Goal: Task Accomplishment & Management: Complete application form

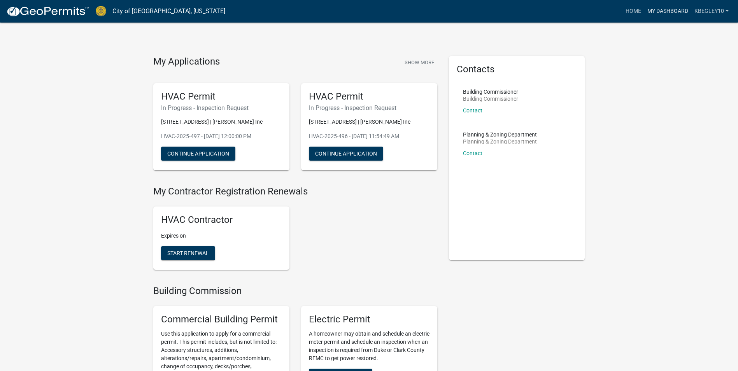
click at [661, 13] on link "My Dashboard" at bounding box center [667, 11] width 47 height 15
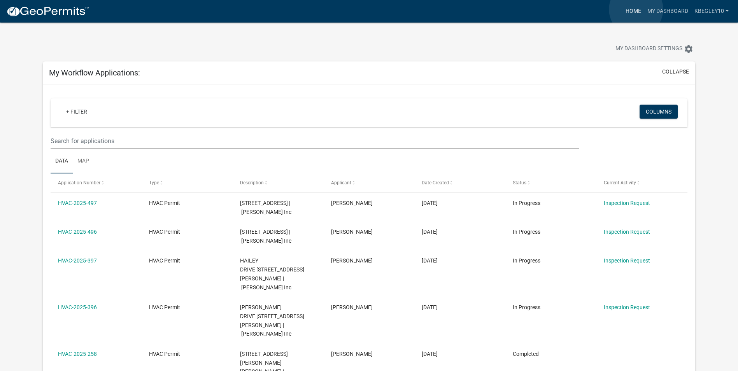
click at [636, 9] on link "Home" at bounding box center [633, 11] width 22 height 15
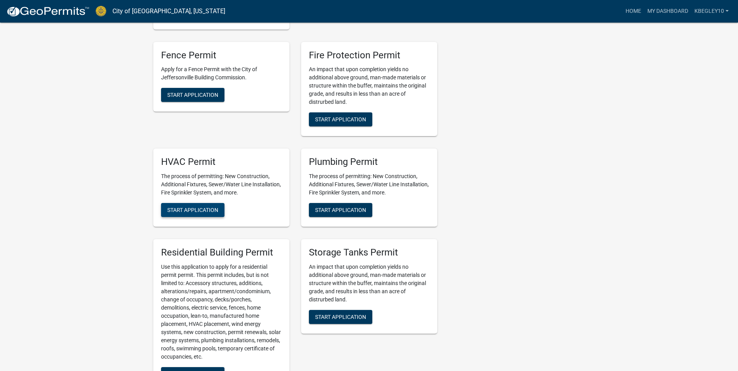
scroll to position [428, 0]
click at [190, 214] on span "Start Application" at bounding box center [192, 210] width 51 height 6
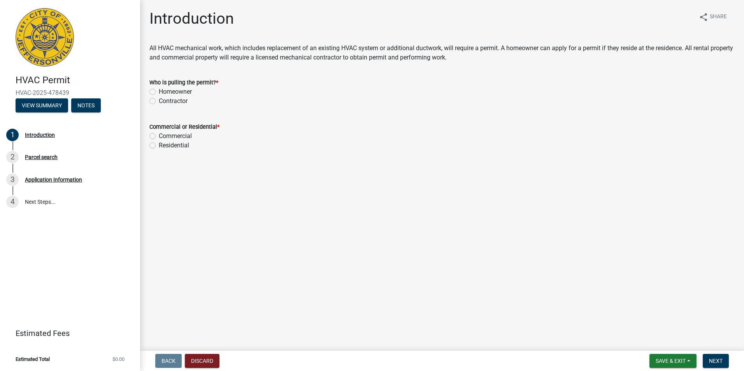
click at [159, 103] on label "Contractor" at bounding box center [173, 100] width 29 height 9
click at [159, 102] on input "Contractor" at bounding box center [161, 98] width 5 height 5
radio input "true"
click at [159, 146] on label "Residential" at bounding box center [174, 145] width 30 height 9
click at [159, 146] on input "Residential" at bounding box center [161, 143] width 5 height 5
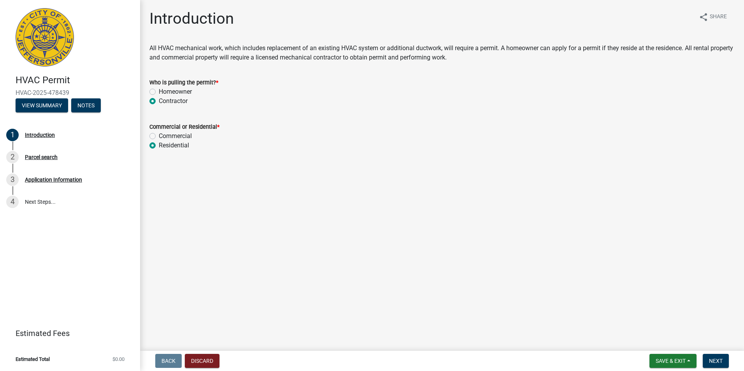
radio input "true"
click at [715, 362] on span "Next" at bounding box center [716, 361] width 14 height 6
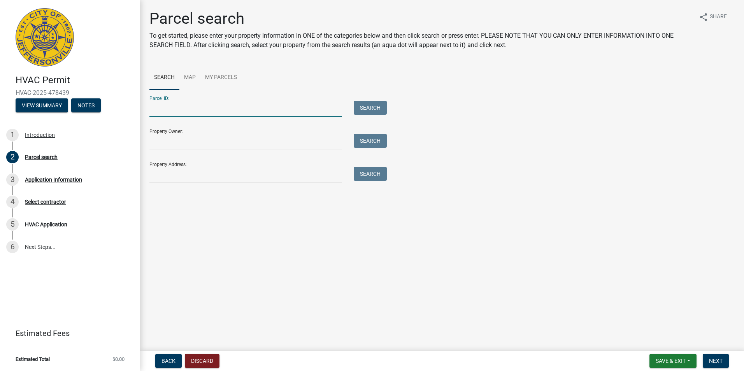
click at [160, 111] on input "Parcel ID:" at bounding box center [245, 109] width 193 height 16
paste input "10-19-01-300-904.000-009"
type input "10-19-01-300-904.000-009"
click at [374, 108] on button "Search" at bounding box center [370, 108] width 33 height 14
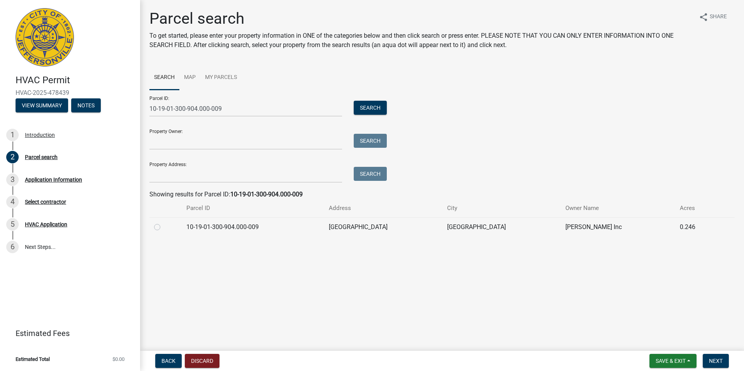
click at [163, 223] on label at bounding box center [163, 223] width 0 height 0
click at [163, 226] on input "radio" at bounding box center [165, 225] width 5 height 5
radio input "true"
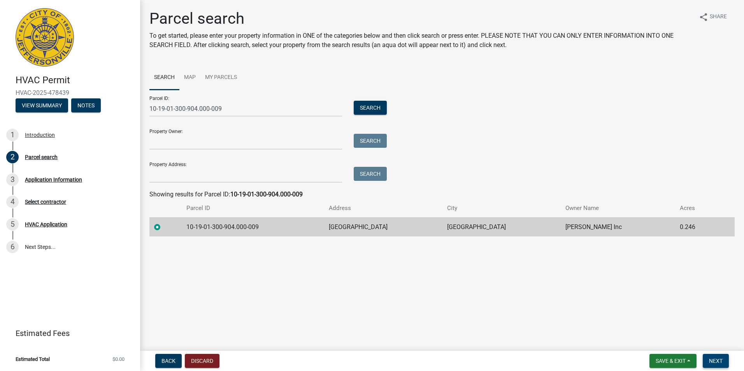
click at [713, 363] on span "Next" at bounding box center [716, 361] width 14 height 6
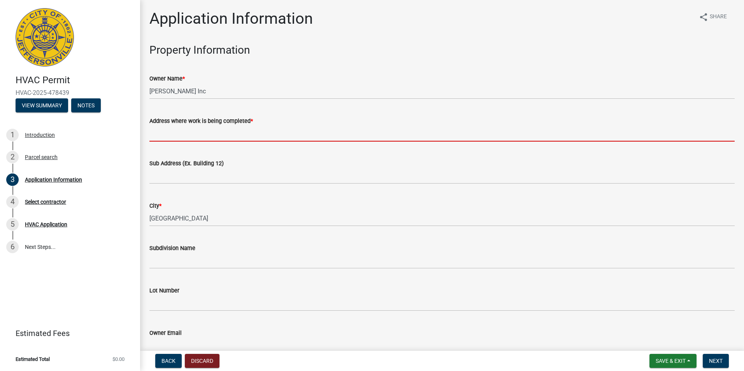
click at [161, 135] on input "Address where work is being completed *" at bounding box center [441, 134] width 585 height 16
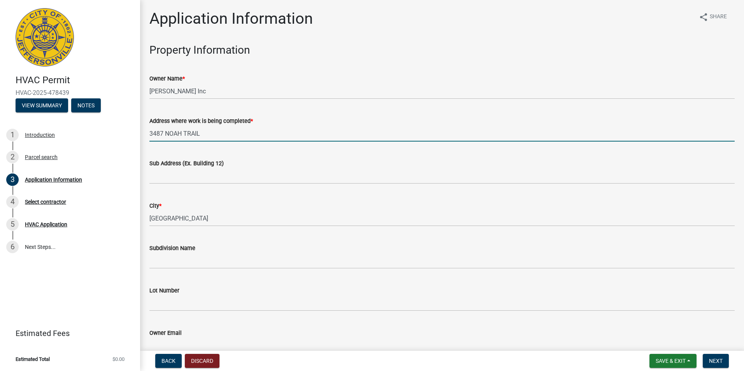
type input "3487 NOAH TRAIL"
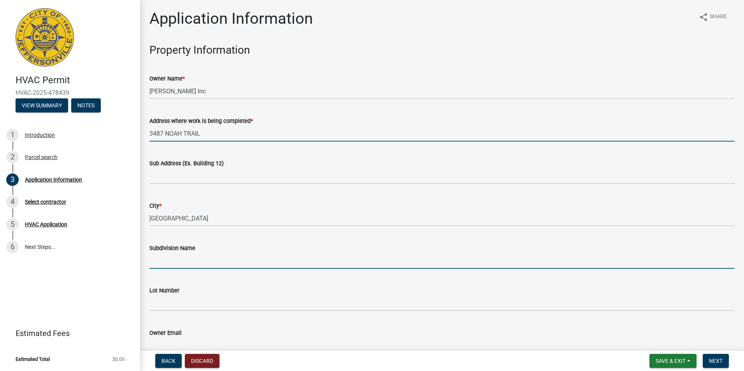
click at [186, 259] on input "Subdivision Name" at bounding box center [441, 261] width 585 height 16
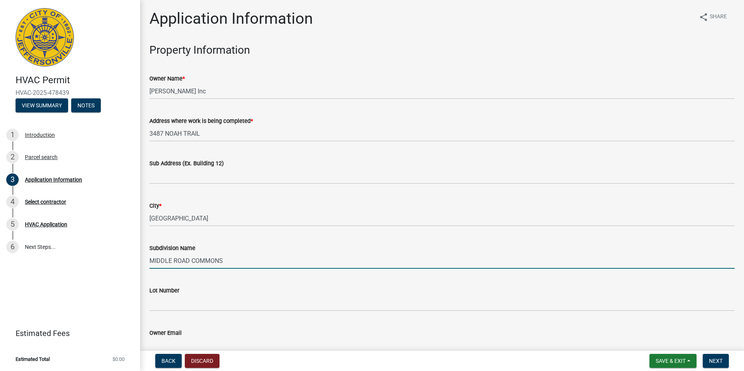
type input "MIDDLE ROAD COMMONS"
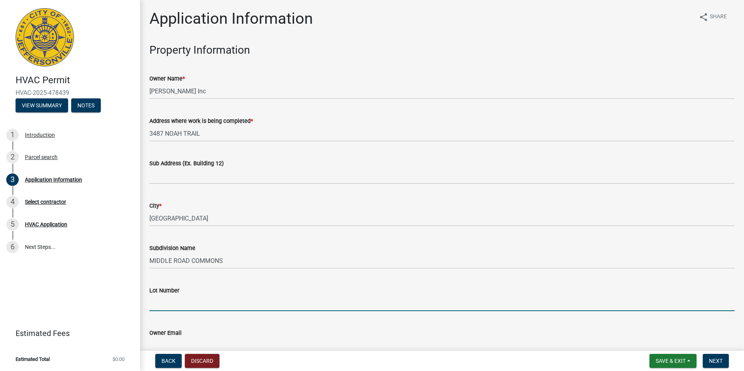
click at [162, 306] on input "Lot Number" at bounding box center [441, 303] width 585 height 16
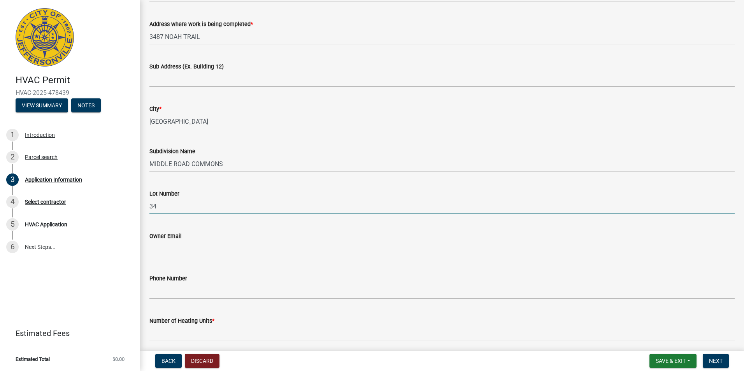
scroll to position [117, 0]
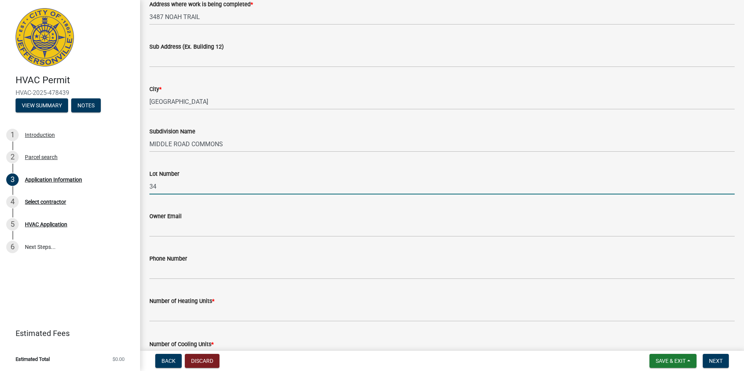
type input "34"
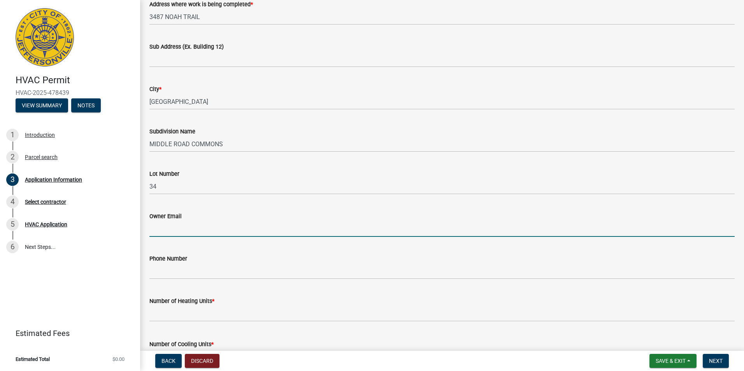
click at [158, 228] on input "Owner Email" at bounding box center [441, 229] width 585 height 16
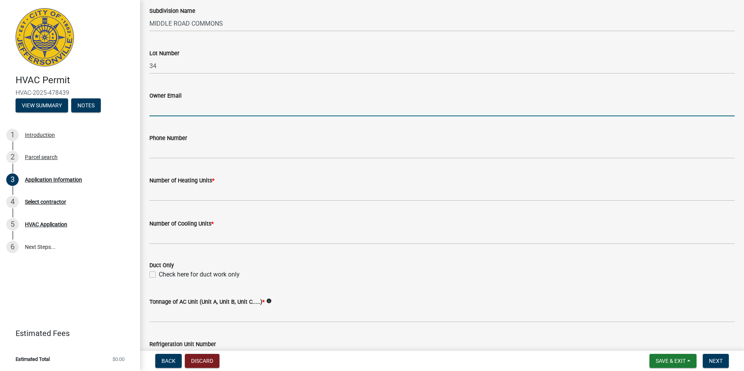
scroll to position [195, 0]
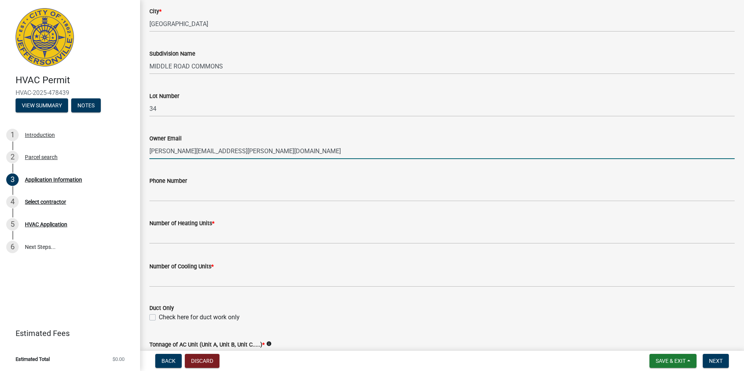
type input "[PERSON_NAME][EMAIL_ADDRESS][PERSON_NAME][DOMAIN_NAME]"
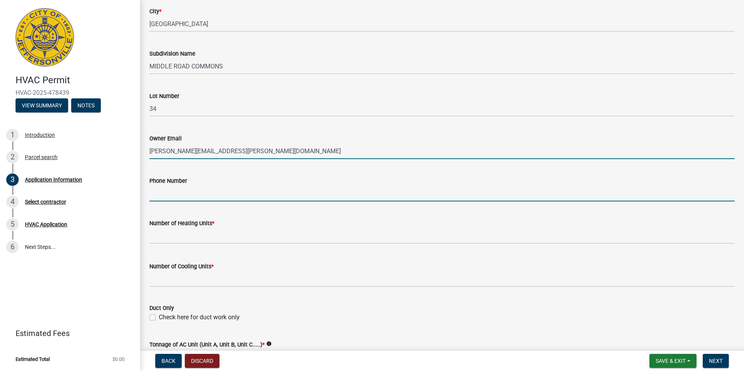
click at [153, 197] on input "Phone Number" at bounding box center [441, 194] width 585 height 16
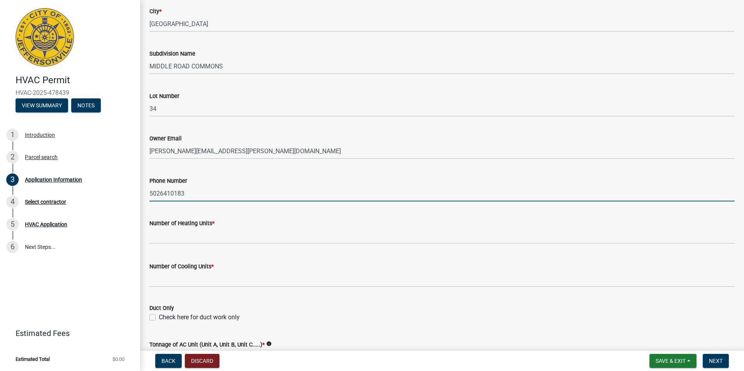
type input "5026410183"
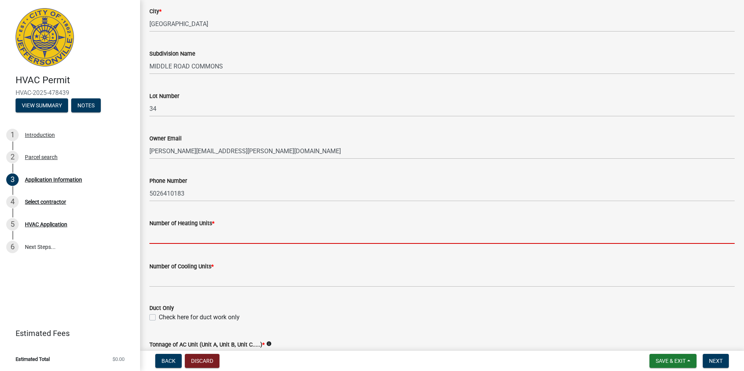
click at [190, 238] on input "text" at bounding box center [441, 236] width 585 height 16
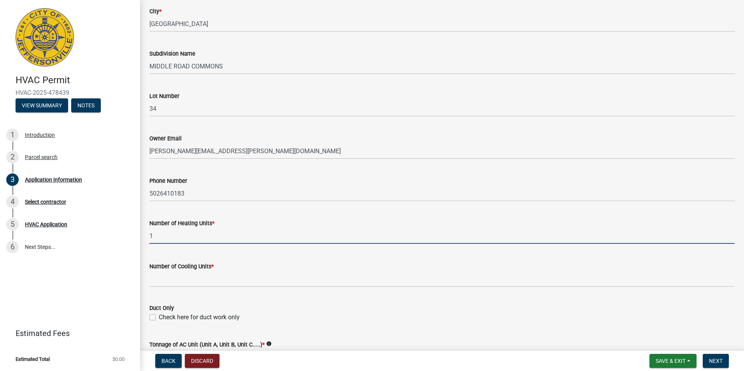
type input "1"
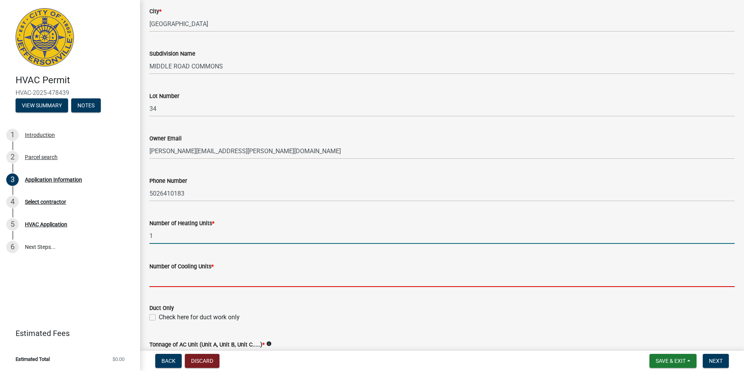
click at [189, 276] on input "text" at bounding box center [441, 279] width 585 height 16
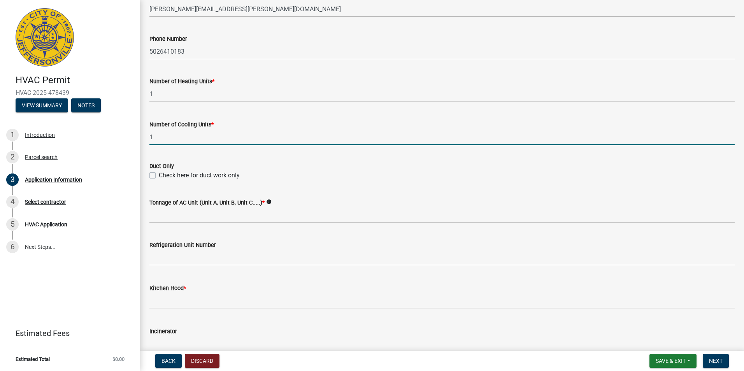
scroll to position [350, 0]
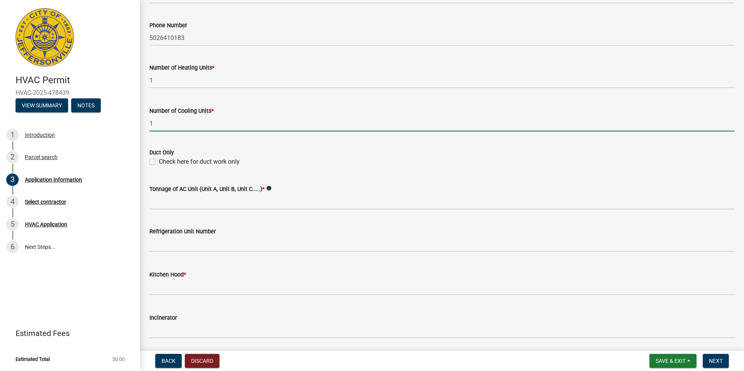
type input "1"
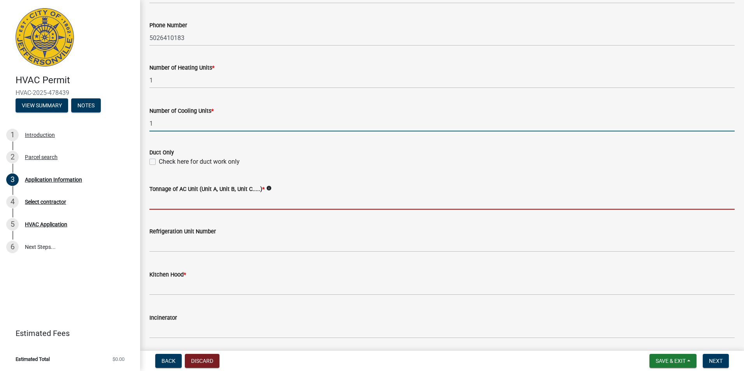
click at [159, 205] on input "Tonnage of AC Unit (Unit A, Unit B, Unit C.....) *" at bounding box center [441, 202] width 585 height 16
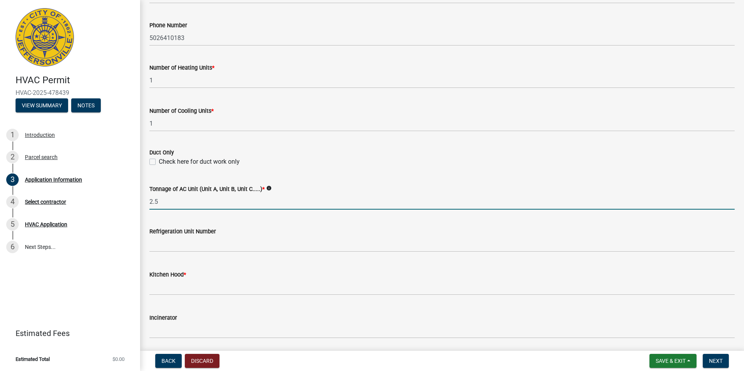
type input "2.5"
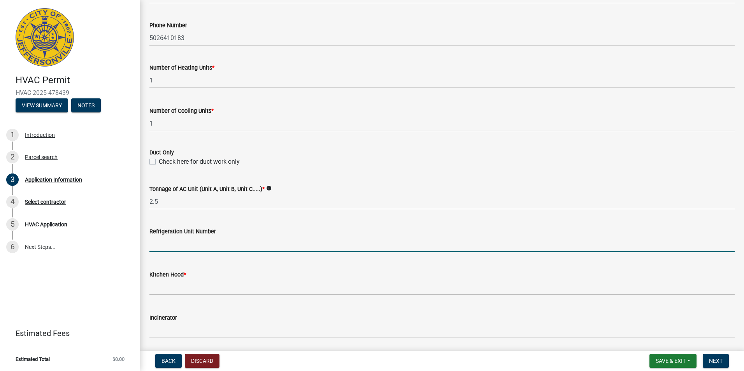
click at [165, 241] on input "text" at bounding box center [441, 244] width 585 height 16
type input "0"
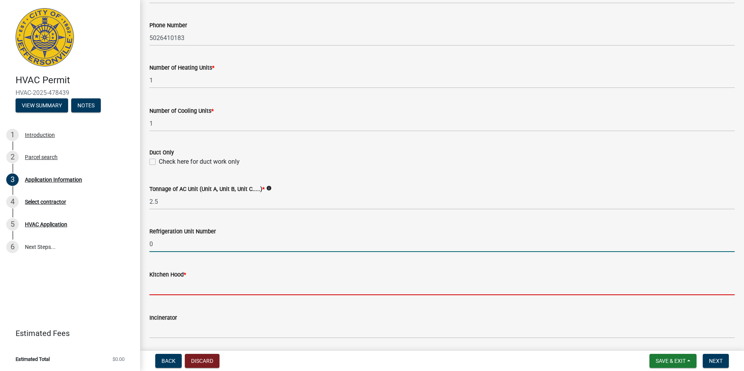
click at [172, 289] on input "text" at bounding box center [441, 287] width 585 height 16
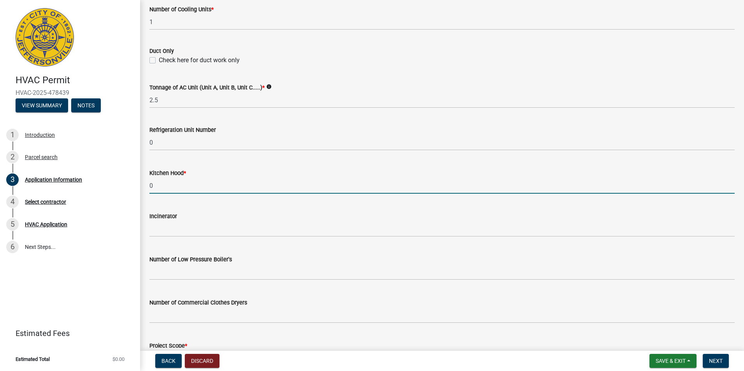
scroll to position [467, 0]
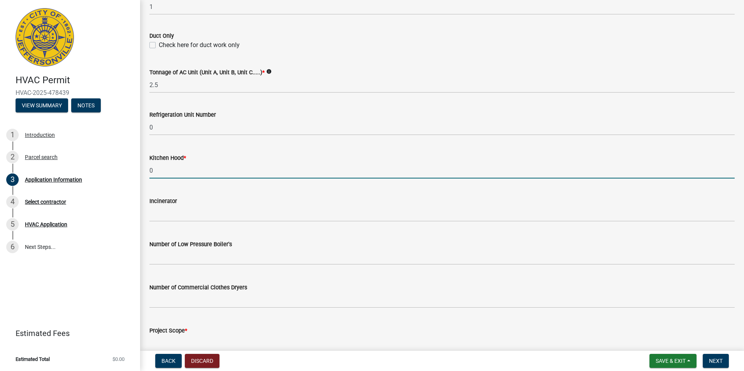
type input "0"
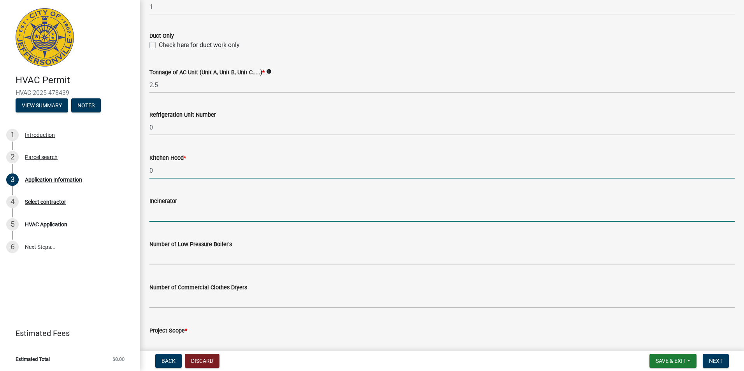
click at [153, 212] on input "text" at bounding box center [441, 214] width 585 height 16
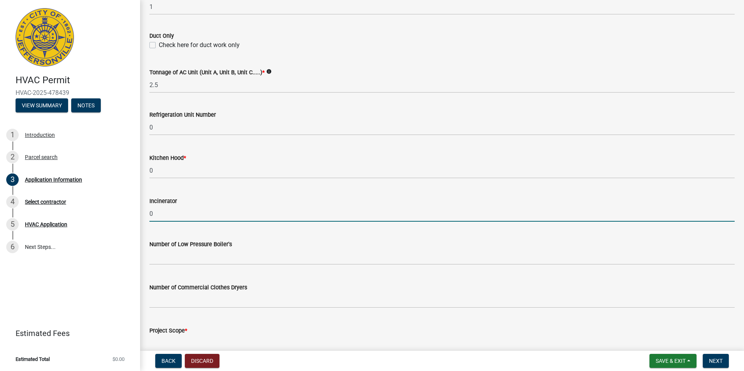
type input "0"
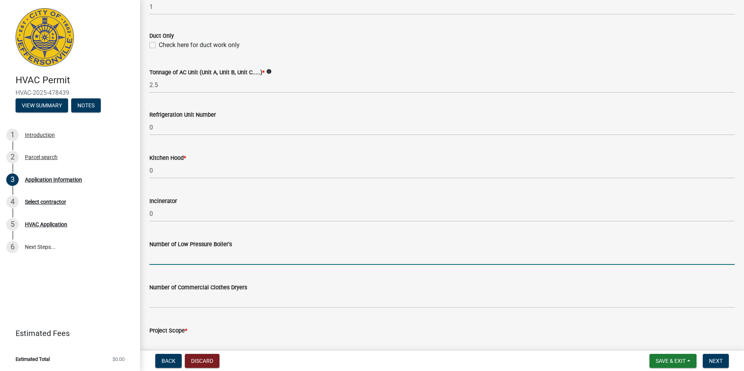
click at [168, 257] on input "text" at bounding box center [441, 257] width 585 height 16
type input "0"
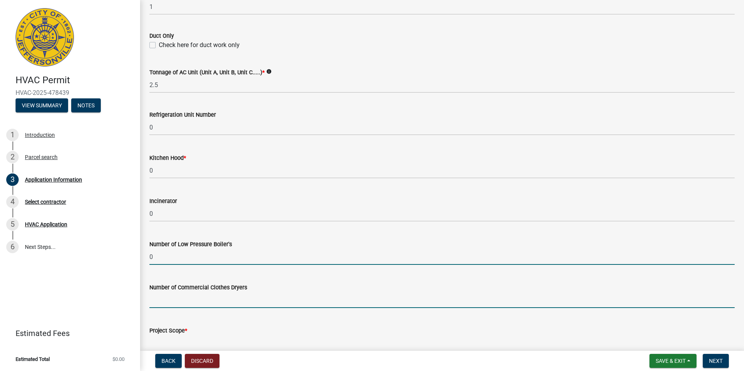
click at [158, 300] on input "text" at bounding box center [441, 300] width 585 height 16
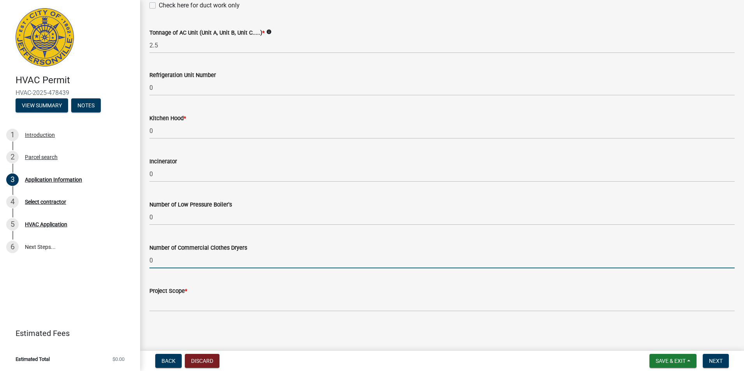
scroll to position [507, 0]
type input "0"
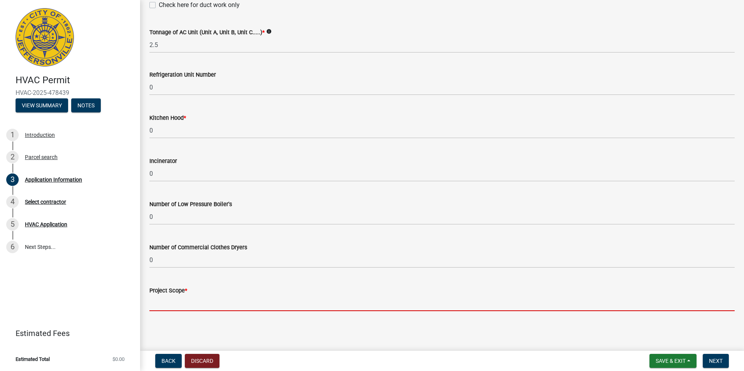
click at [210, 303] on input "Project Scope *" at bounding box center [441, 303] width 585 height 16
paste input "Install full system & complete duct"
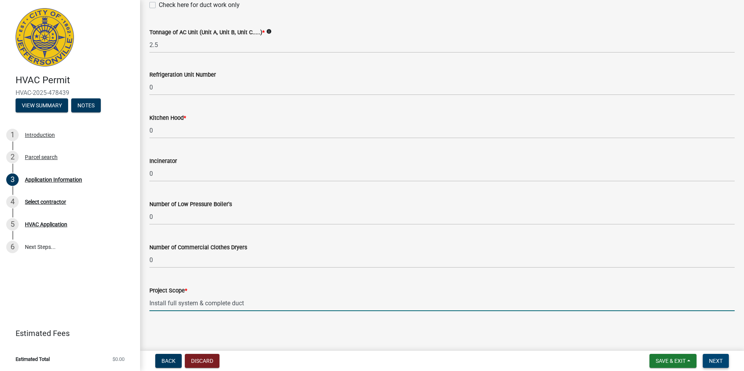
type input "Install full system & complete duct"
click at [717, 359] on span "Next" at bounding box center [716, 361] width 14 height 6
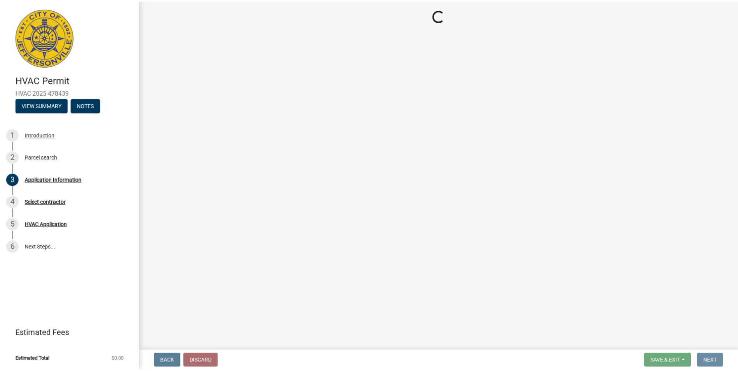
scroll to position [0, 0]
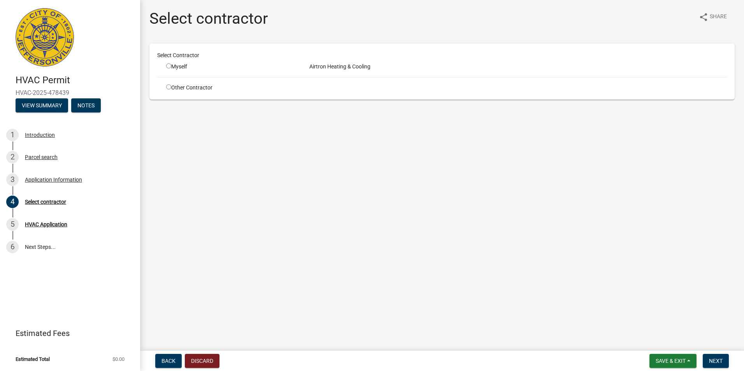
click at [167, 65] on input "radio" at bounding box center [168, 65] width 5 height 5
radio input "true"
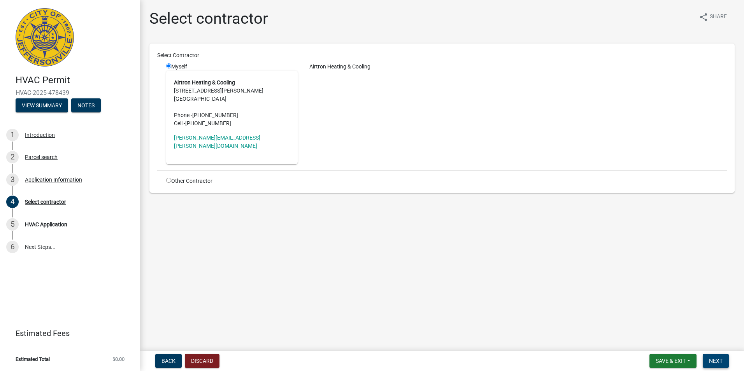
click at [712, 365] on button "Next" at bounding box center [716, 361] width 26 height 14
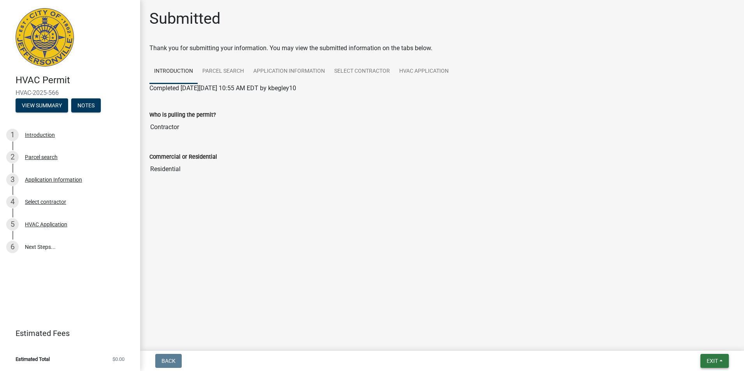
click at [712, 365] on button "Exit" at bounding box center [714, 361] width 28 height 14
click at [681, 342] on button "Save & Exit" at bounding box center [697, 340] width 62 height 19
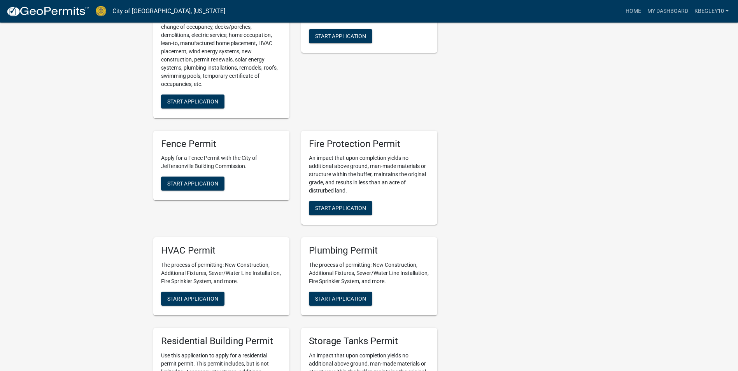
scroll to position [389, 0]
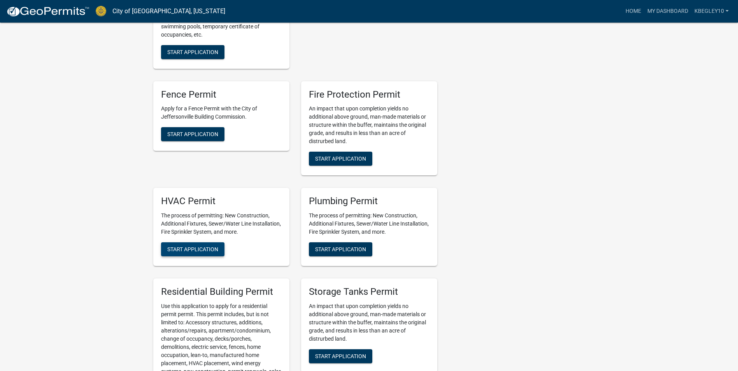
click at [196, 252] on span "Start Application" at bounding box center [192, 249] width 51 height 6
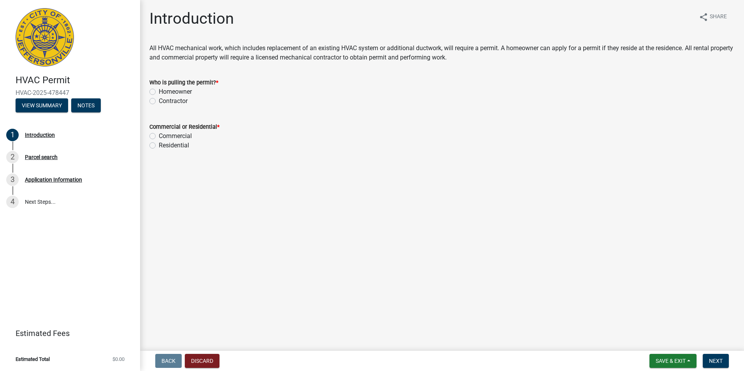
click at [159, 99] on label "Contractor" at bounding box center [173, 100] width 29 height 9
click at [159, 99] on input "Contractor" at bounding box center [161, 98] width 5 height 5
radio input "true"
click at [159, 145] on label "Residential" at bounding box center [174, 145] width 30 height 9
click at [159, 145] on input "Residential" at bounding box center [161, 143] width 5 height 5
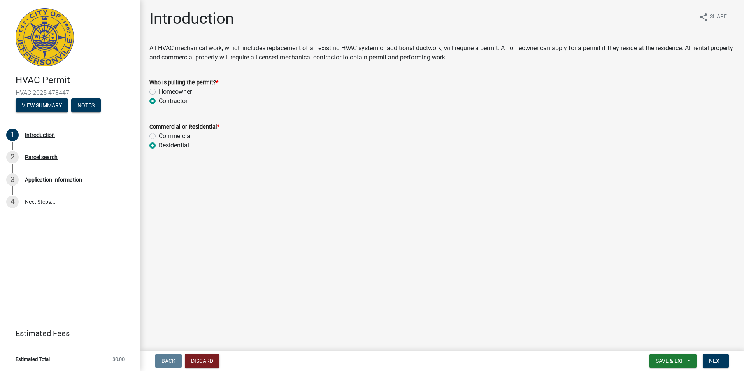
radio input "true"
click at [715, 357] on button "Next" at bounding box center [716, 361] width 26 height 14
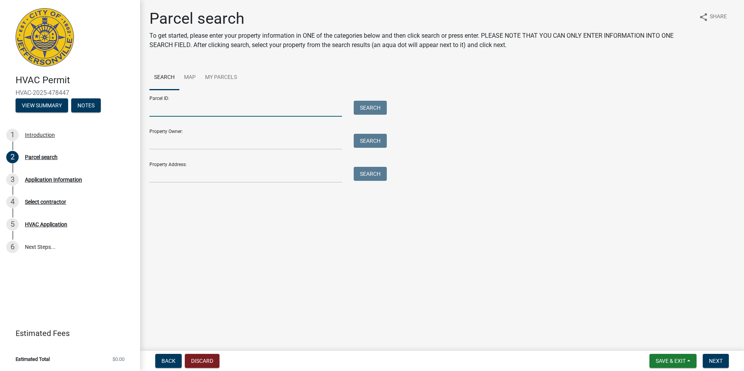
click at [177, 114] on input "Parcel ID:" at bounding box center [245, 109] width 193 height 16
paste input "10-19-01-300-905.000-009"
type input "10-19-01-300-905.000-009"
click at [370, 112] on button "Search" at bounding box center [370, 108] width 33 height 14
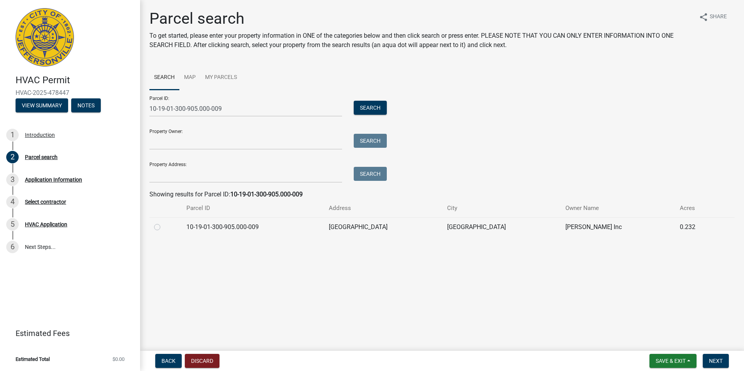
click at [163, 223] on label at bounding box center [163, 223] width 0 height 0
click at [163, 228] on input "radio" at bounding box center [165, 225] width 5 height 5
radio input "true"
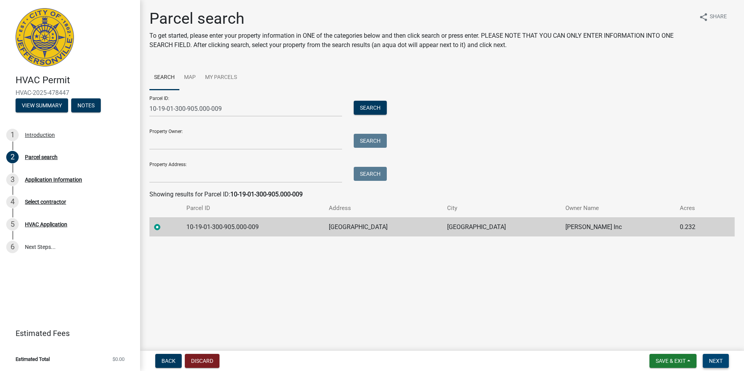
click at [713, 361] on span "Next" at bounding box center [716, 361] width 14 height 6
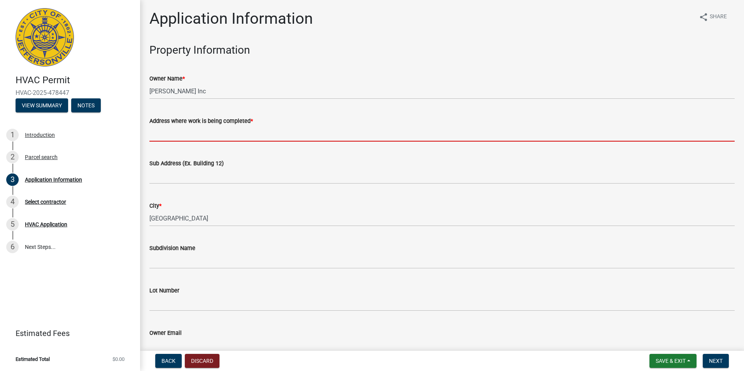
click at [163, 135] on input "Address where work is being completed *" at bounding box center [441, 134] width 585 height 16
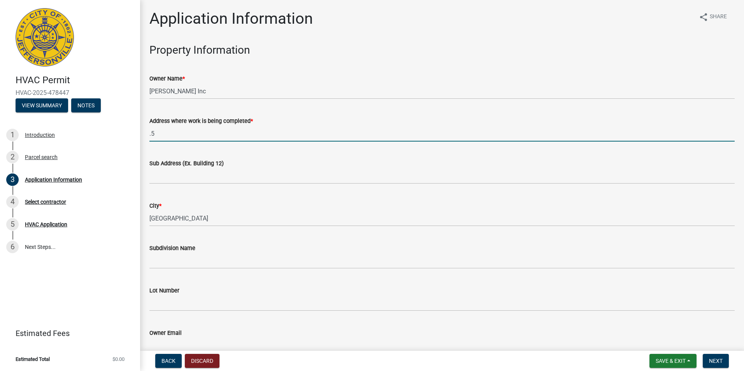
type input "."
type input "3500 [PERSON_NAME] DR"
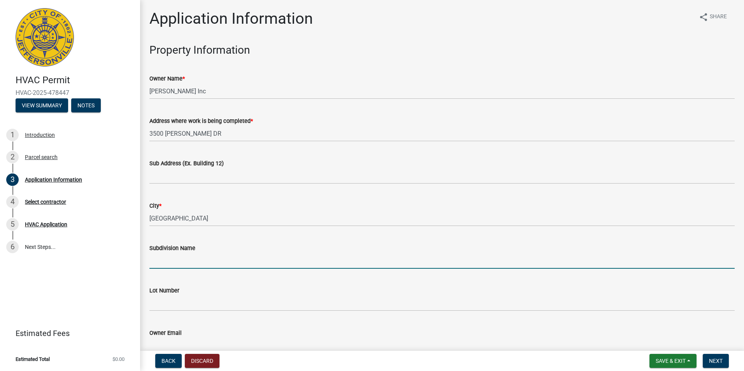
click at [157, 258] on input "Subdivision Name" at bounding box center [441, 261] width 585 height 16
type input "MIDDLE ROAD COMMONS"
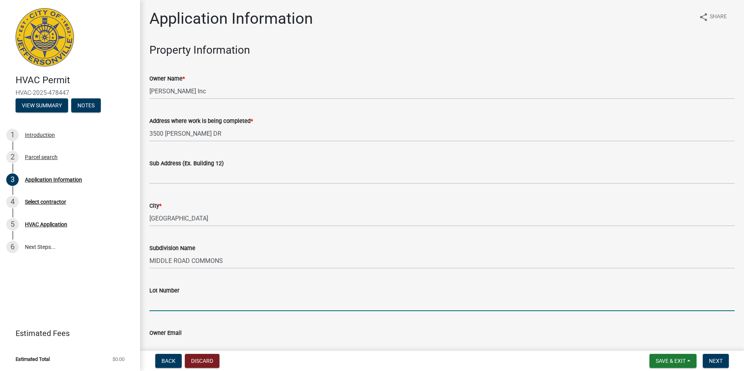
click at [160, 298] on input "Lot Number" at bounding box center [441, 303] width 585 height 16
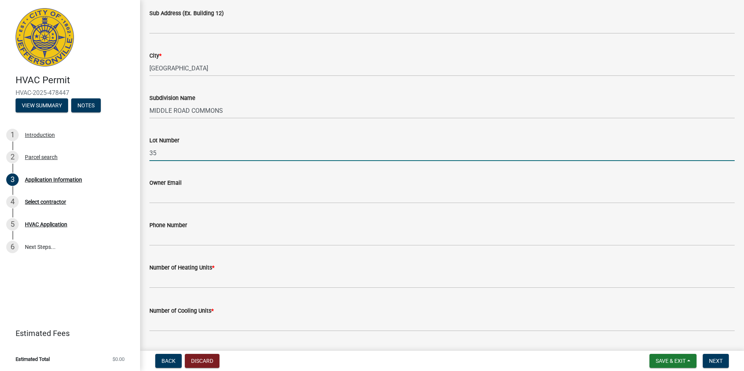
scroll to position [156, 0]
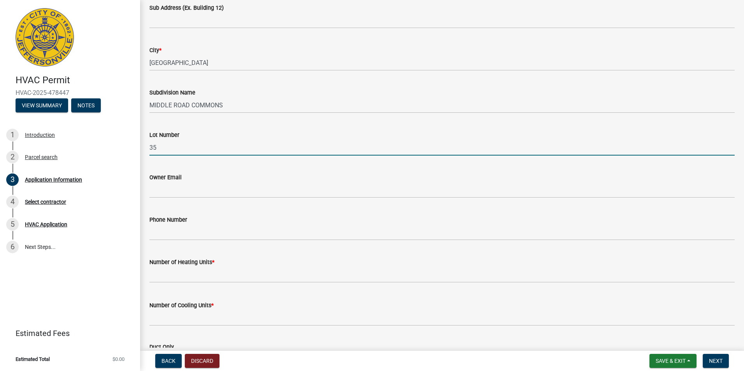
type input "35"
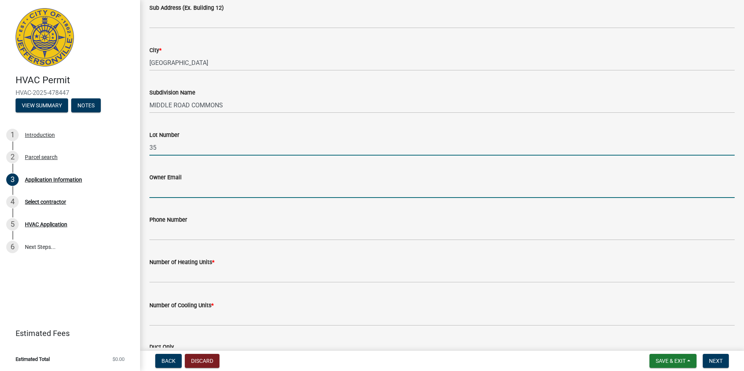
click at [160, 195] on input "Owner Email" at bounding box center [441, 190] width 585 height 16
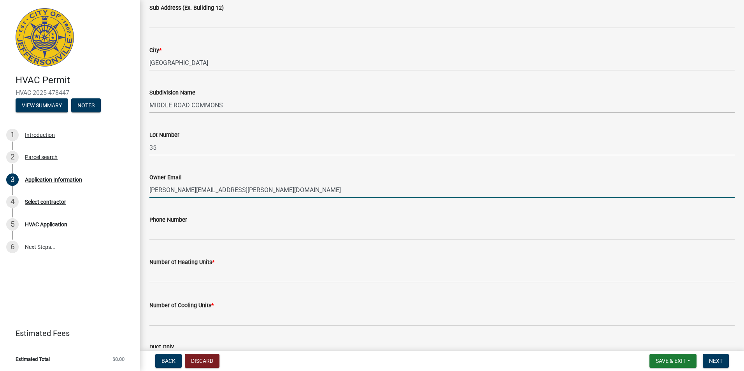
type input "[PERSON_NAME][EMAIL_ADDRESS][PERSON_NAME][DOMAIN_NAME]"
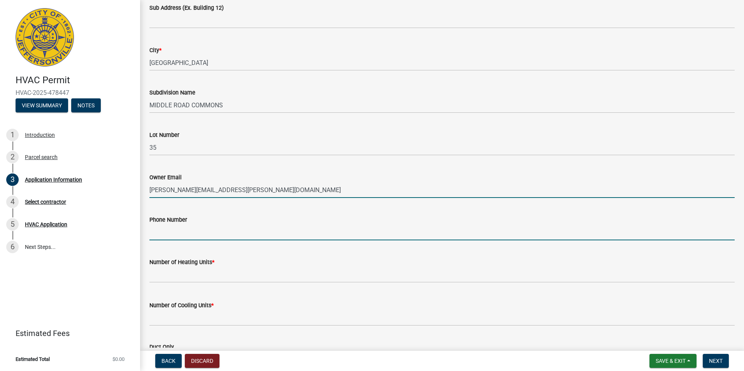
click at [167, 234] on input "Phone Number" at bounding box center [441, 232] width 585 height 16
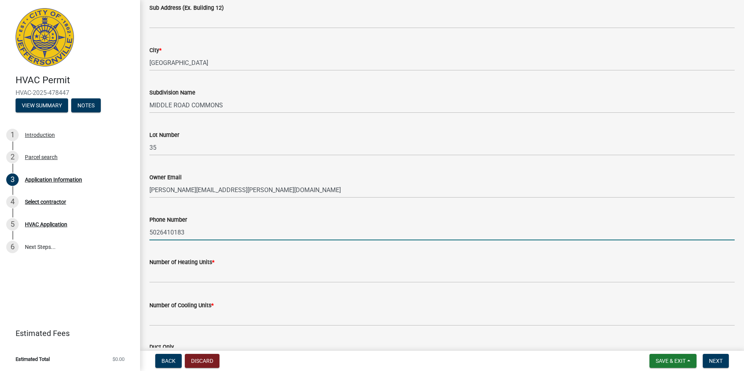
type input "5026410183"
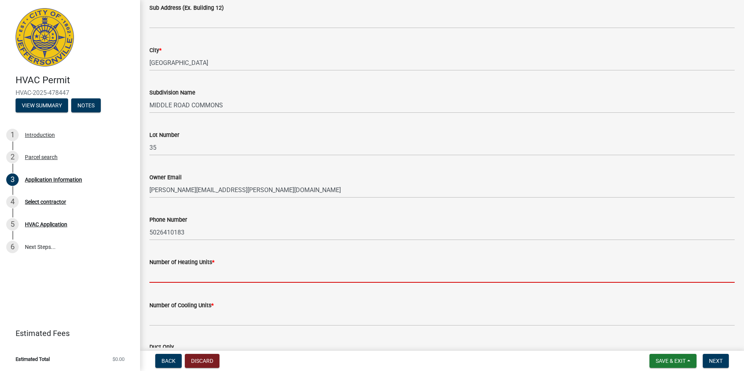
click at [166, 270] on input "text" at bounding box center [441, 275] width 585 height 16
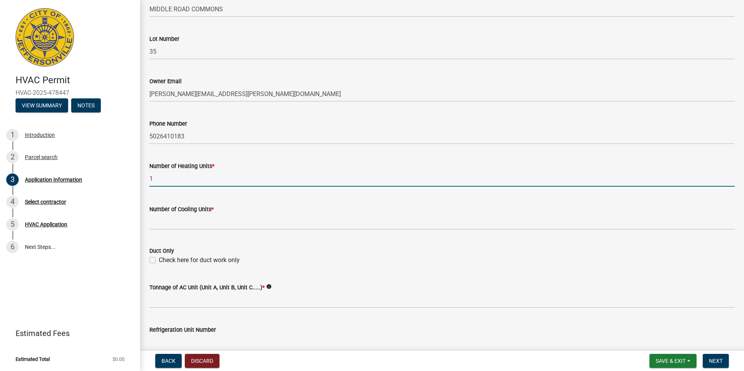
scroll to position [272, 0]
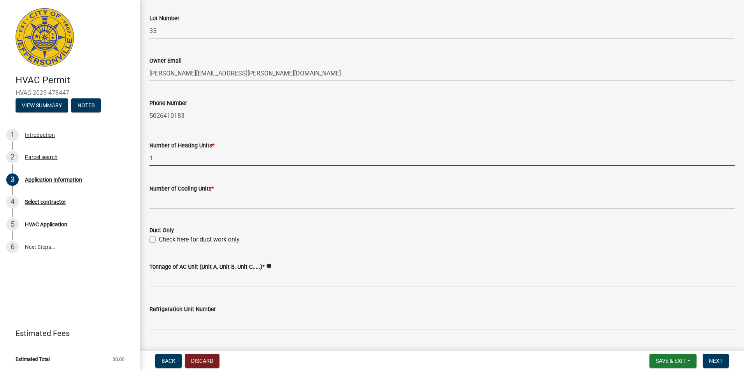
type input "1"
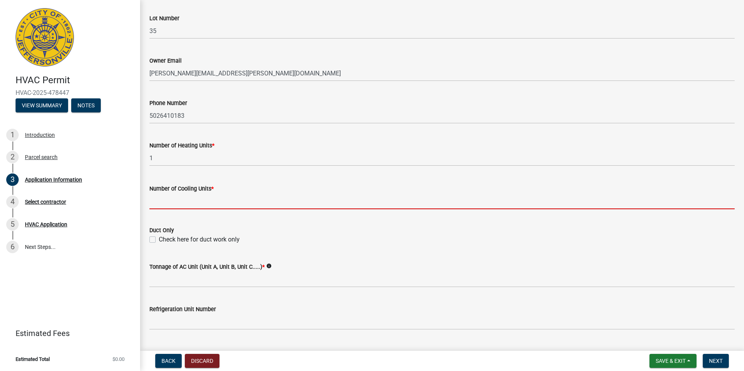
click at [150, 204] on input "text" at bounding box center [441, 201] width 585 height 16
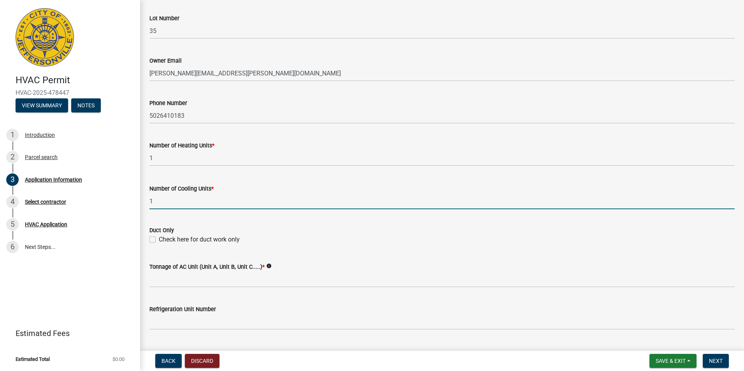
type input "1"
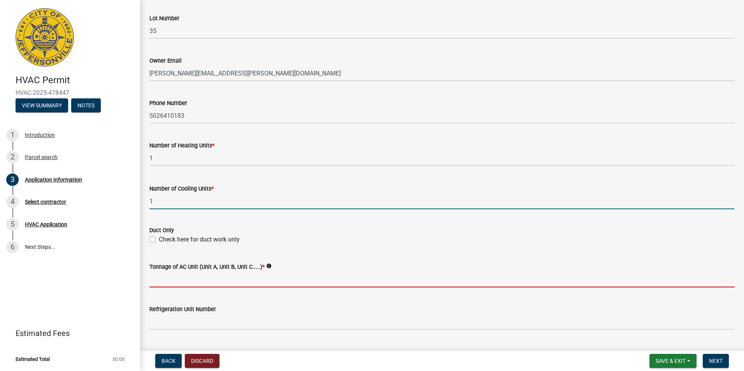
click at [170, 277] on input "Tonnage of AC Unit (Unit A, Unit B, Unit C.....) *" at bounding box center [441, 280] width 585 height 16
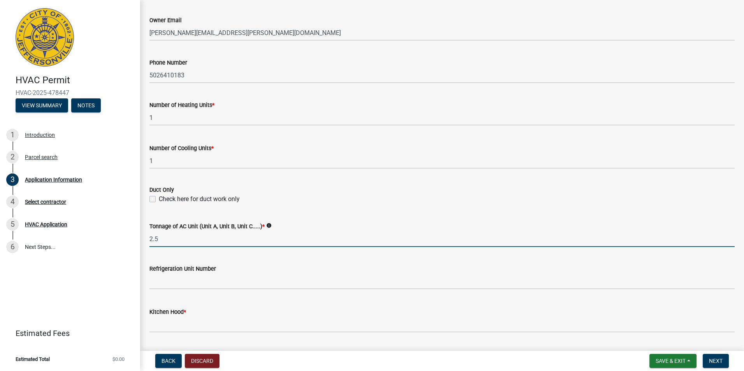
scroll to position [311, 0]
type input "2.5"
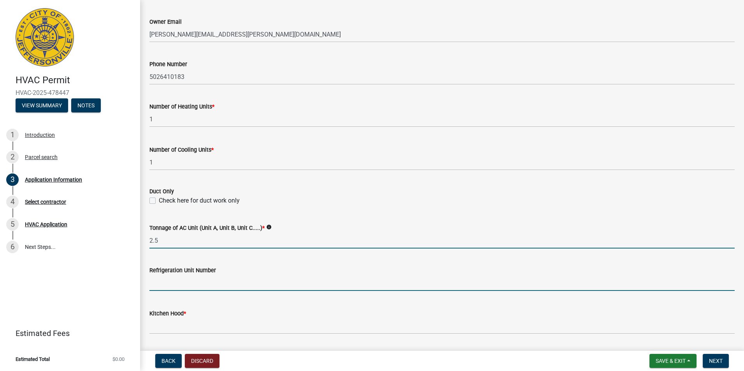
click at [188, 286] on input "text" at bounding box center [441, 283] width 585 height 16
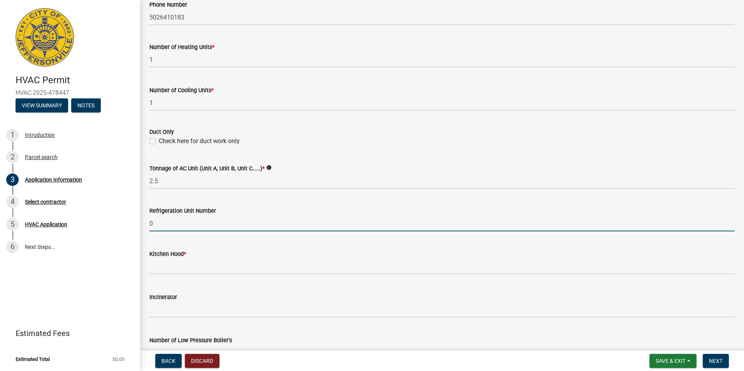
scroll to position [350, 0]
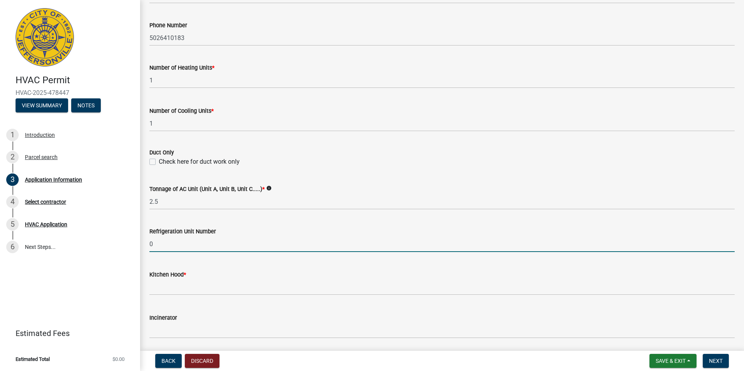
type input "0"
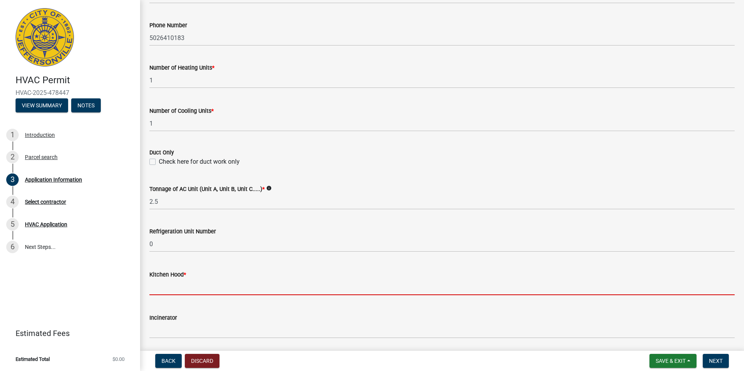
click at [160, 289] on input "text" at bounding box center [441, 287] width 585 height 16
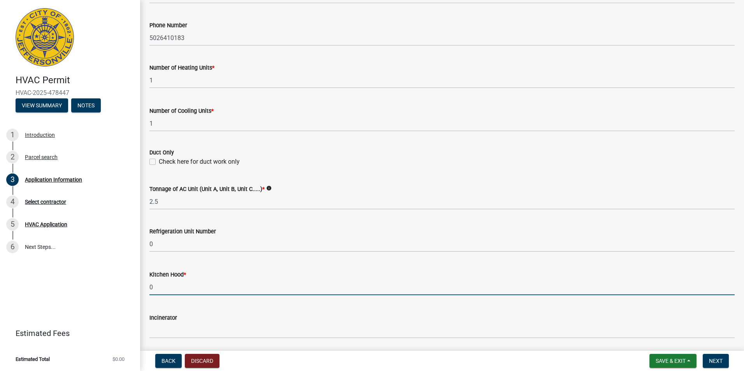
type input "0"
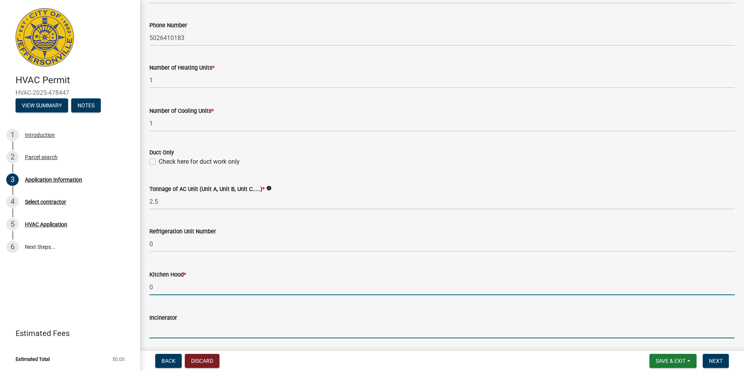
click at [158, 329] on input "text" at bounding box center [441, 331] width 585 height 16
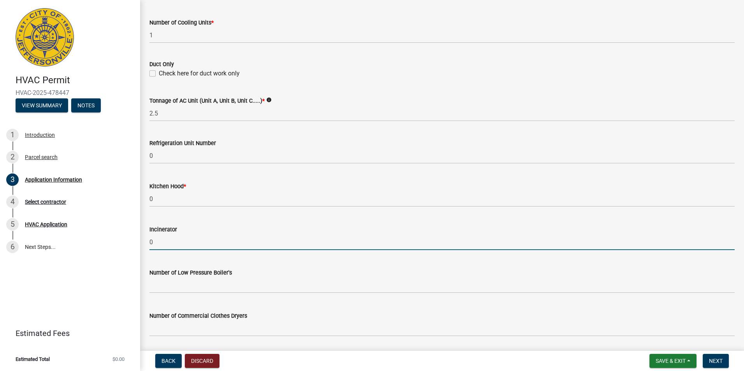
scroll to position [506, 0]
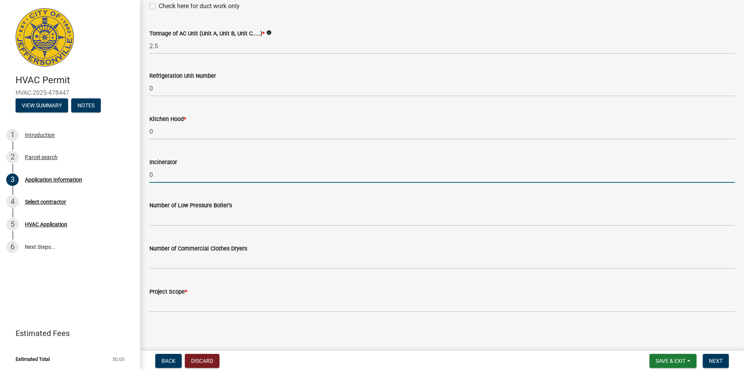
type input "0"
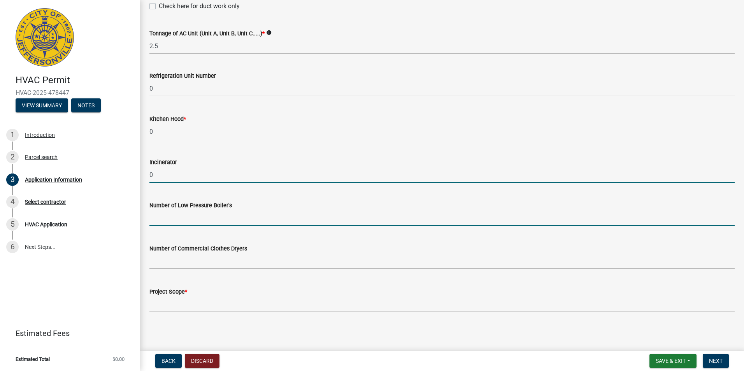
click at [160, 221] on input "text" at bounding box center [441, 218] width 585 height 16
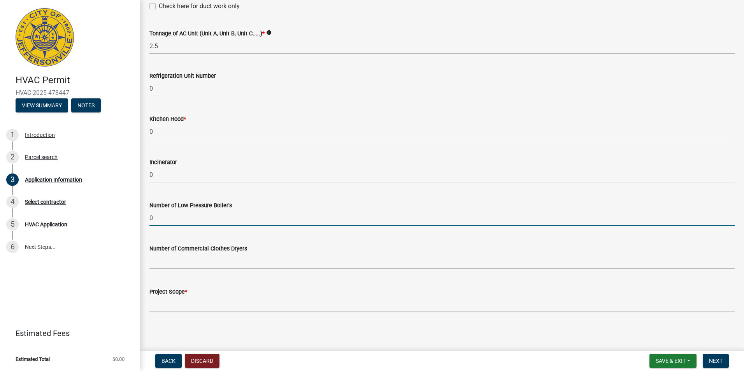
type input "0"
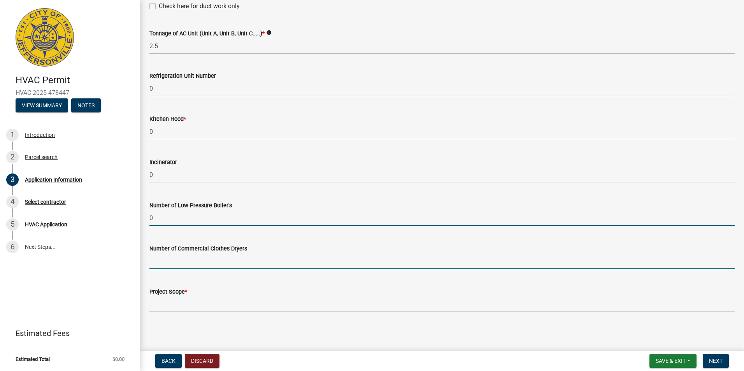
click at [154, 261] on input "text" at bounding box center [441, 261] width 585 height 16
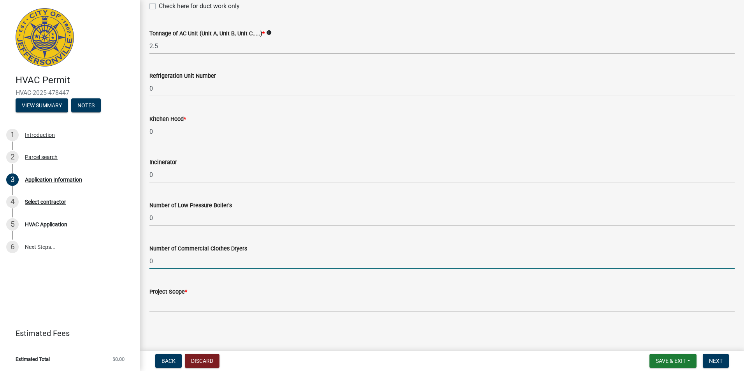
type input "0"
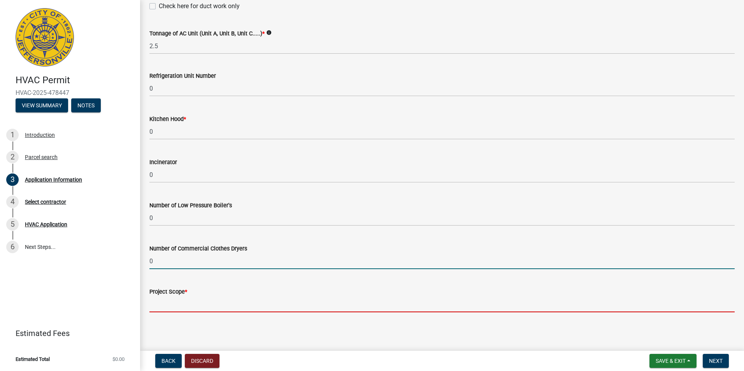
click at [161, 304] on input "Project Scope *" at bounding box center [441, 304] width 585 height 16
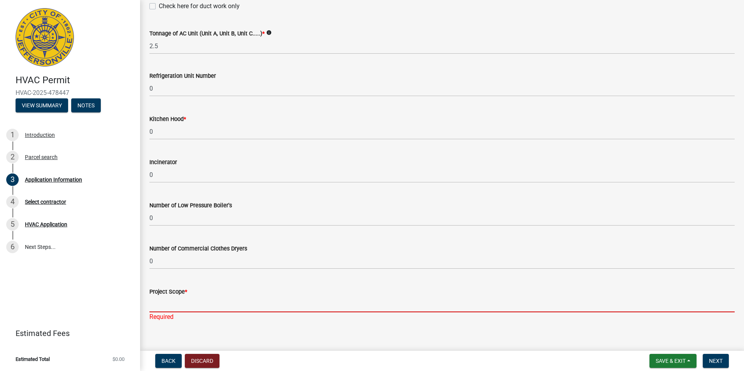
click at [176, 302] on input "Project Scope *" at bounding box center [441, 304] width 585 height 16
paste input "Install full system & complete duct"
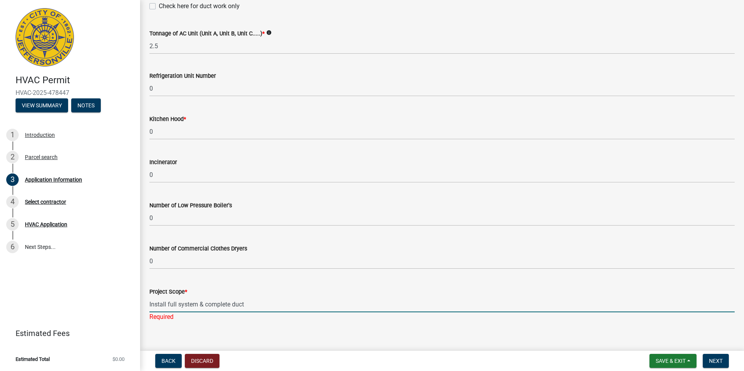
scroll to position [516, 0]
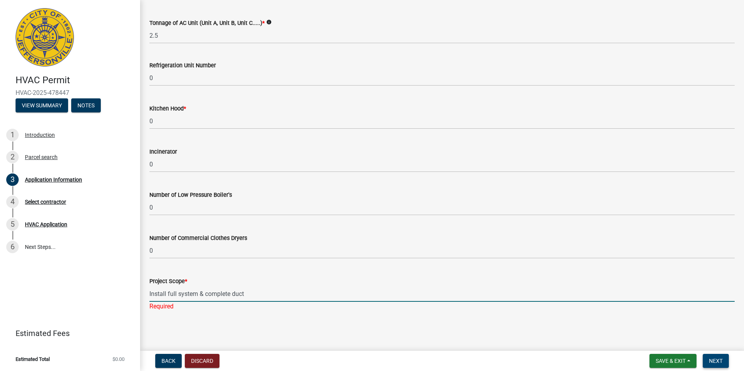
type input "Install full system & complete duct"
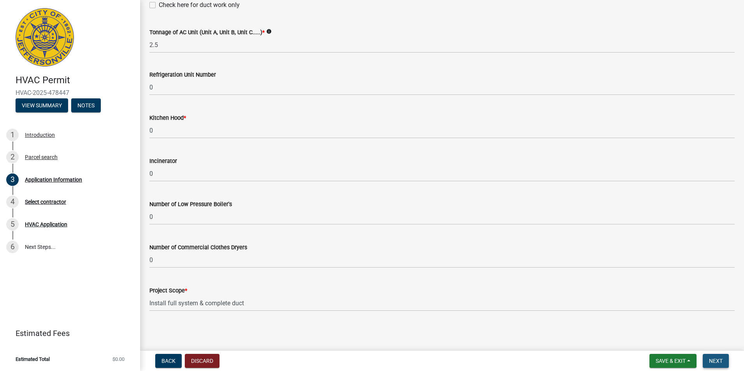
scroll to position [0, 0]
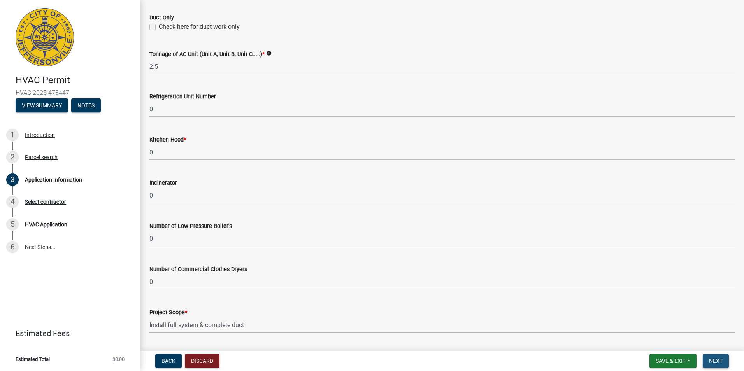
click at [712, 361] on span "Next" at bounding box center [716, 361] width 14 height 6
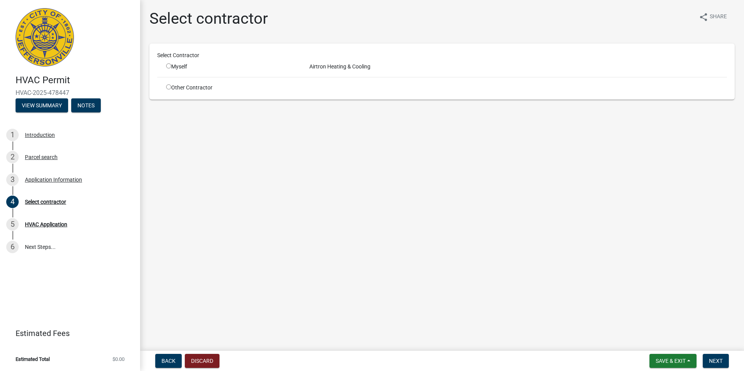
click at [170, 65] on input "radio" at bounding box center [168, 65] width 5 height 5
radio input "true"
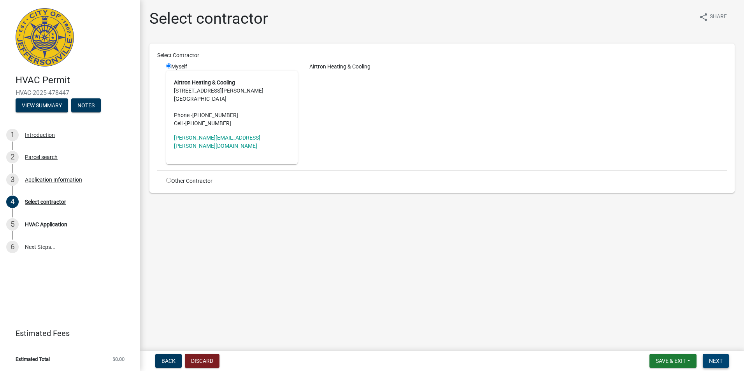
click at [714, 359] on span "Next" at bounding box center [716, 361] width 14 height 6
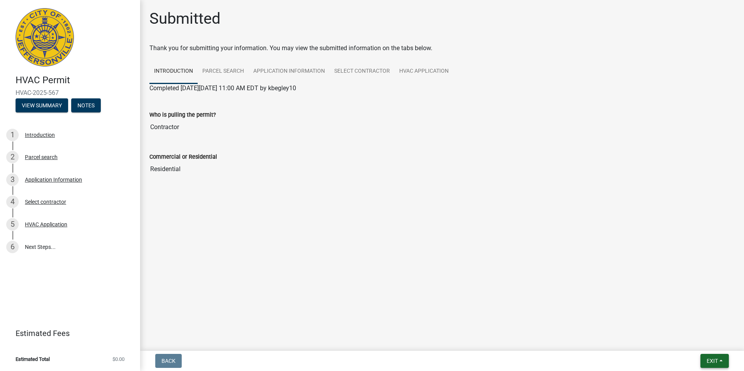
click at [714, 362] on span "Exit" at bounding box center [711, 361] width 11 height 6
click at [694, 339] on button "Save & Exit" at bounding box center [697, 340] width 62 height 19
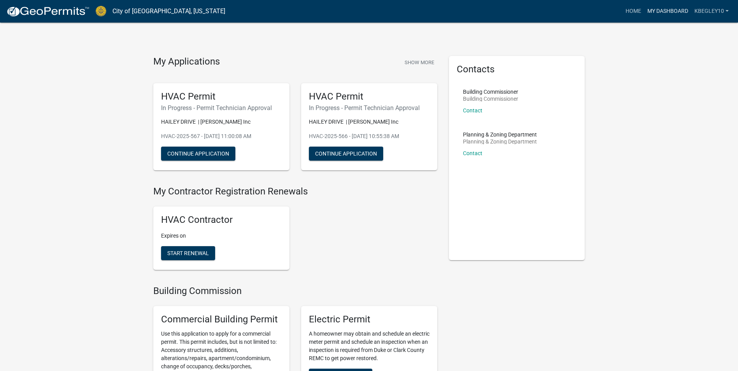
click at [661, 11] on link "My Dashboard" at bounding box center [667, 11] width 47 height 15
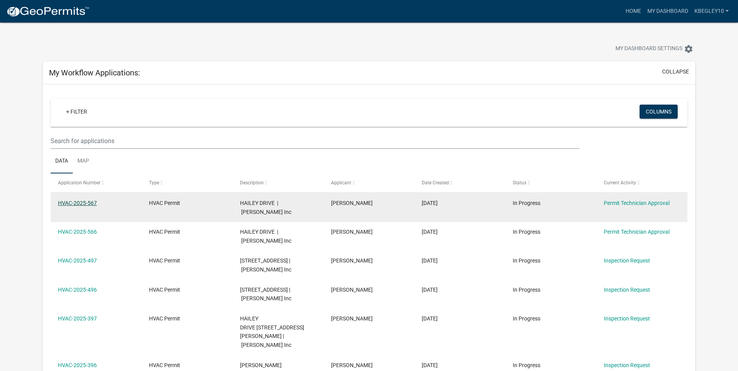
click at [77, 200] on link "HVAC-2025-567" at bounding box center [77, 203] width 39 height 6
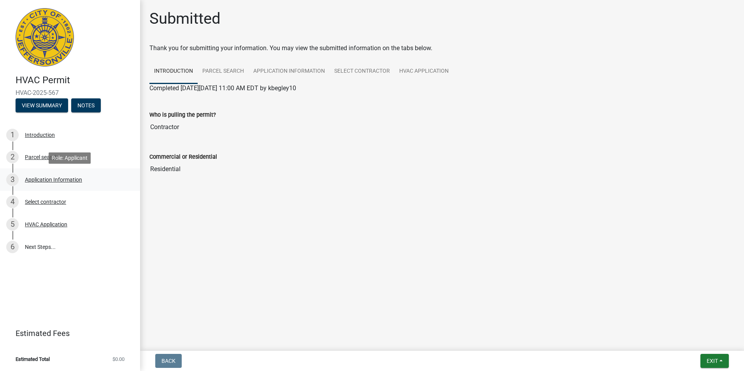
click at [41, 181] on div "Application Information" at bounding box center [53, 179] width 57 height 5
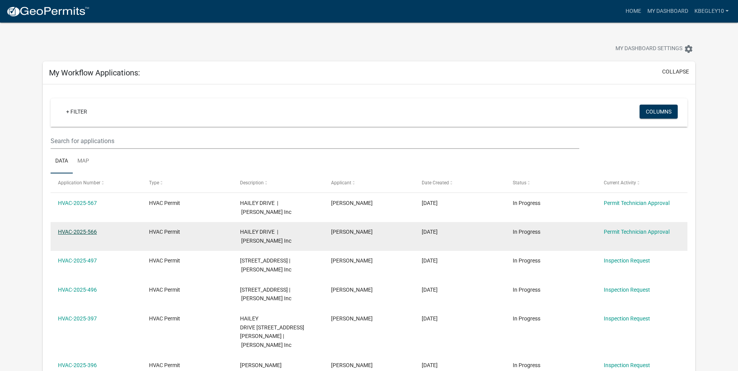
click at [89, 229] on link "HVAC-2025-566" at bounding box center [77, 232] width 39 height 6
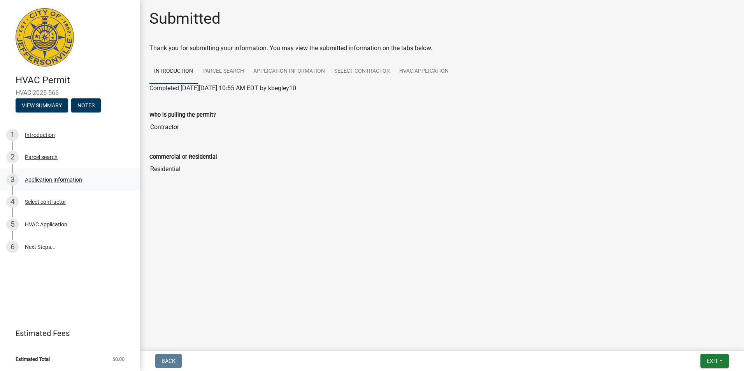
click at [56, 181] on div "Application Information" at bounding box center [53, 179] width 57 height 5
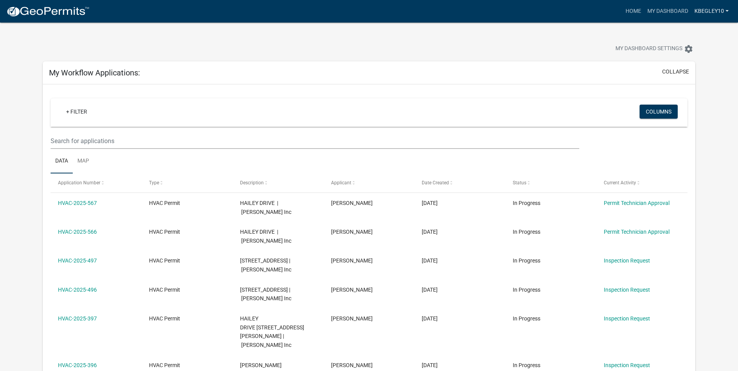
click at [717, 13] on link "kbegley10" at bounding box center [711, 11] width 40 height 15
click at [692, 58] on link "Logout" at bounding box center [701, 57] width 62 height 19
